Goal: Information Seeking & Learning: Find specific fact

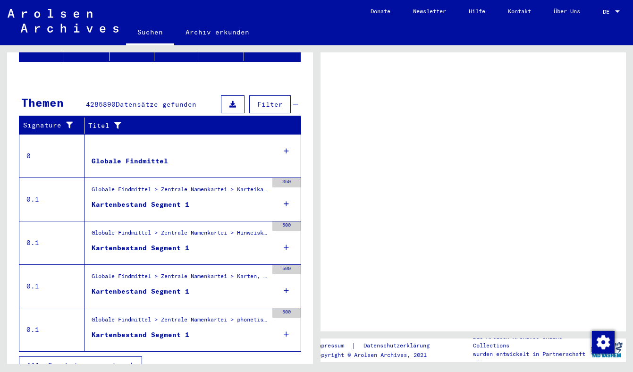
scroll to position [63, 0]
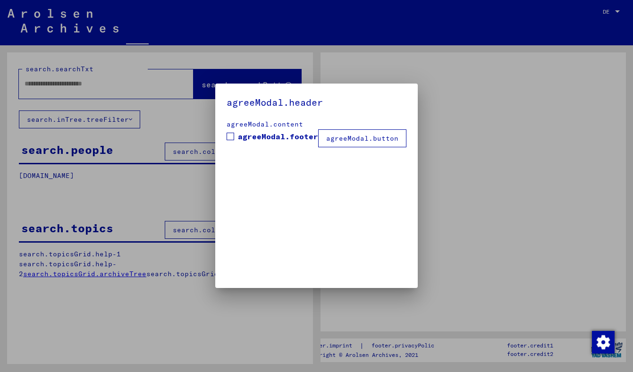
click at [56, 79] on div at bounding box center [316, 186] width 633 height 372
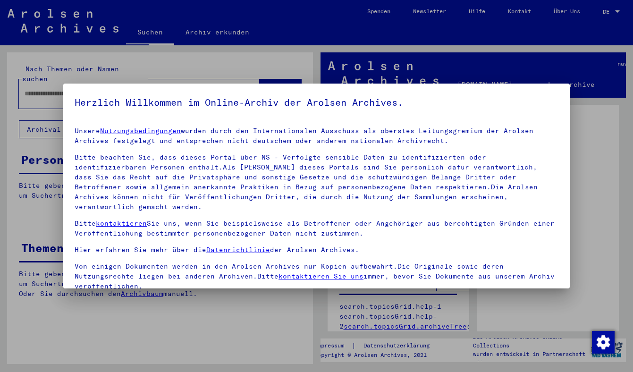
type input "******"
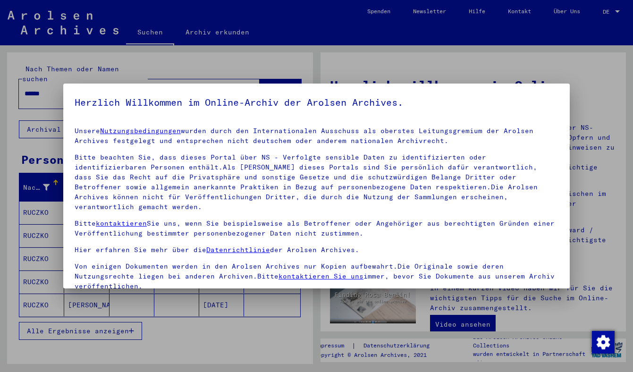
scroll to position [69, 0]
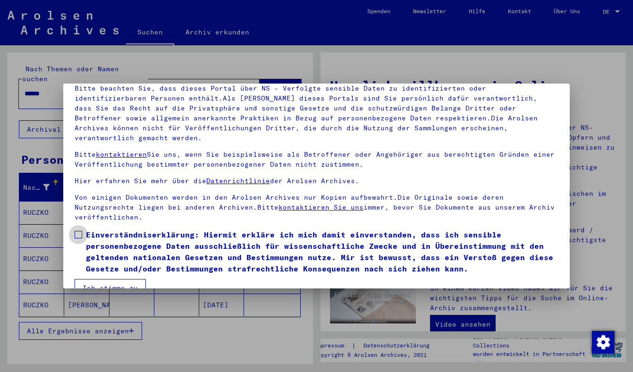
click at [81, 231] on span at bounding box center [79, 235] width 8 height 8
click at [121, 279] on button "Ich stimme zu" at bounding box center [110, 288] width 71 height 18
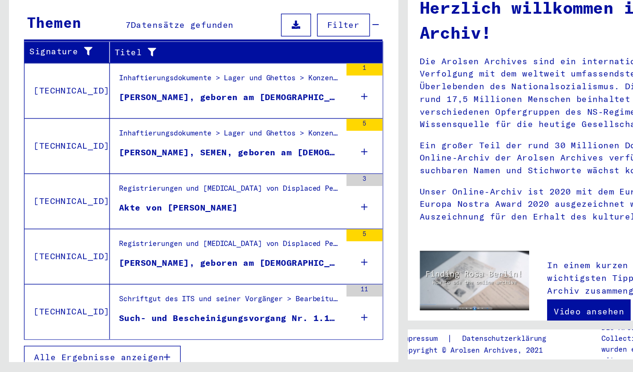
scroll to position [0, 0]
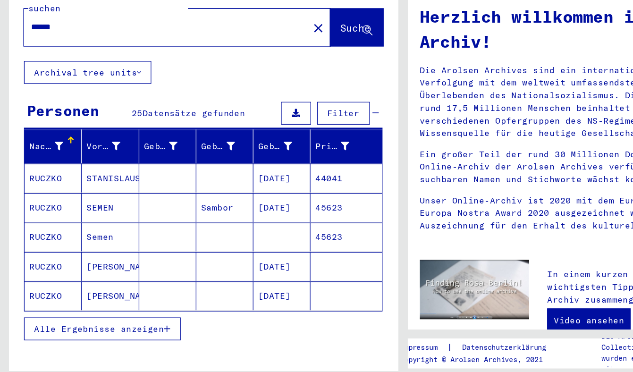
click at [34, 203] on mat-cell "RUCZKO" at bounding box center [41, 212] width 45 height 23
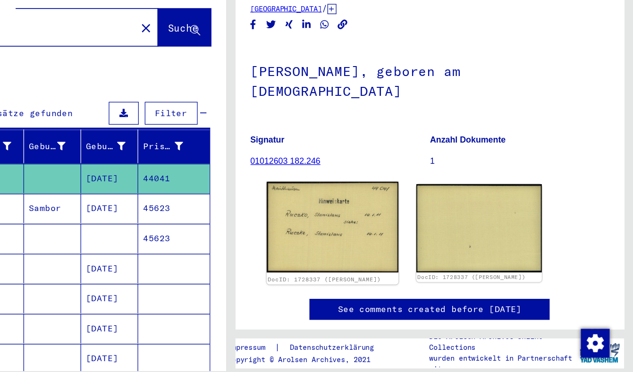
click at [388, 252] on img at bounding box center [396, 250] width 103 height 71
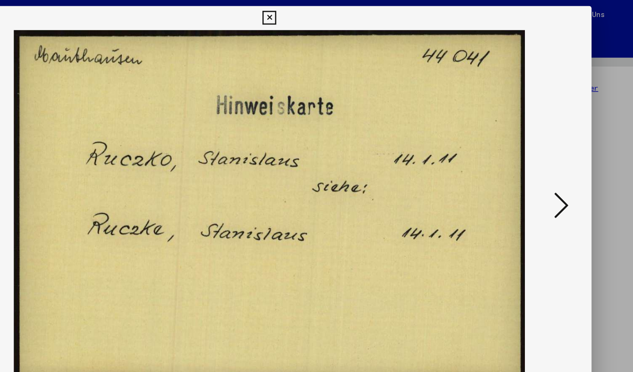
click at [546, 162] on icon at bounding box center [545, 161] width 11 height 23
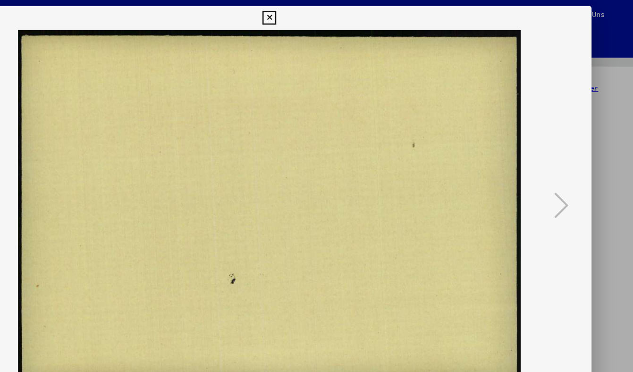
click at [583, 138] on div at bounding box center [316, 186] width 633 height 372
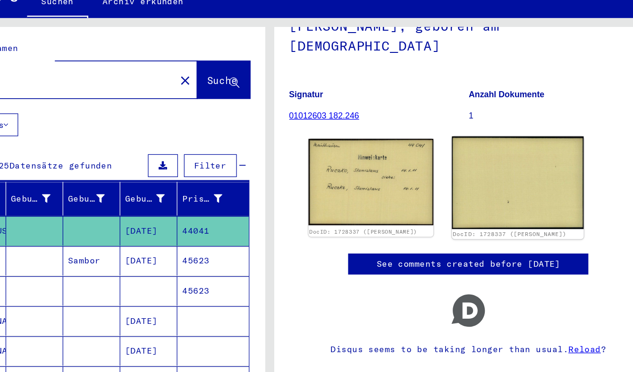
scroll to position [100, 0]
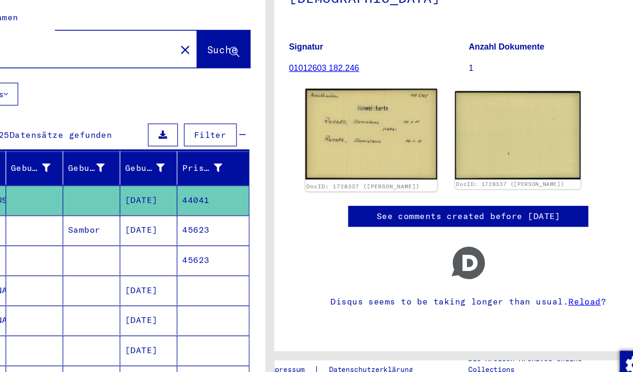
click at [420, 154] on img at bounding box center [396, 160] width 103 height 71
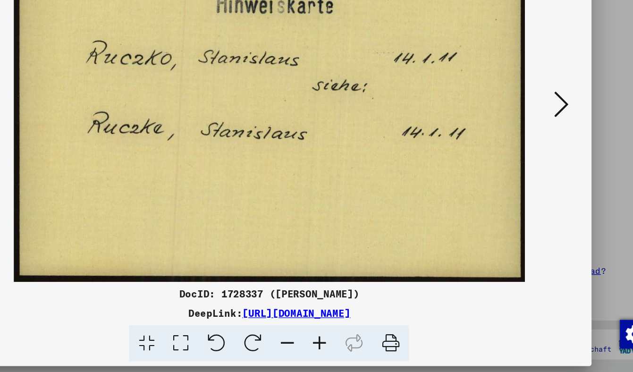
click at [295, 325] on link "[URL][DOMAIN_NAME]" at bounding box center [337, 325] width 85 height 9
